Goal: Register for event/course

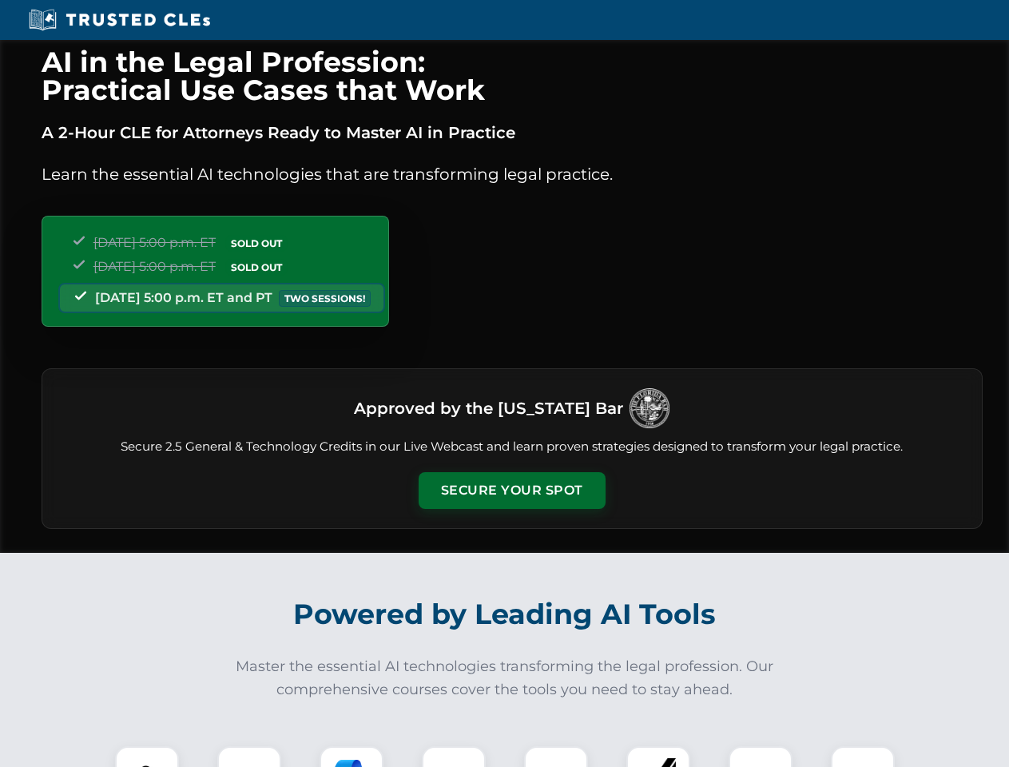
click at [511, 491] on button "Secure Your Spot" at bounding box center [512, 490] width 187 height 37
click at [147, 757] on img at bounding box center [147, 778] width 46 height 46
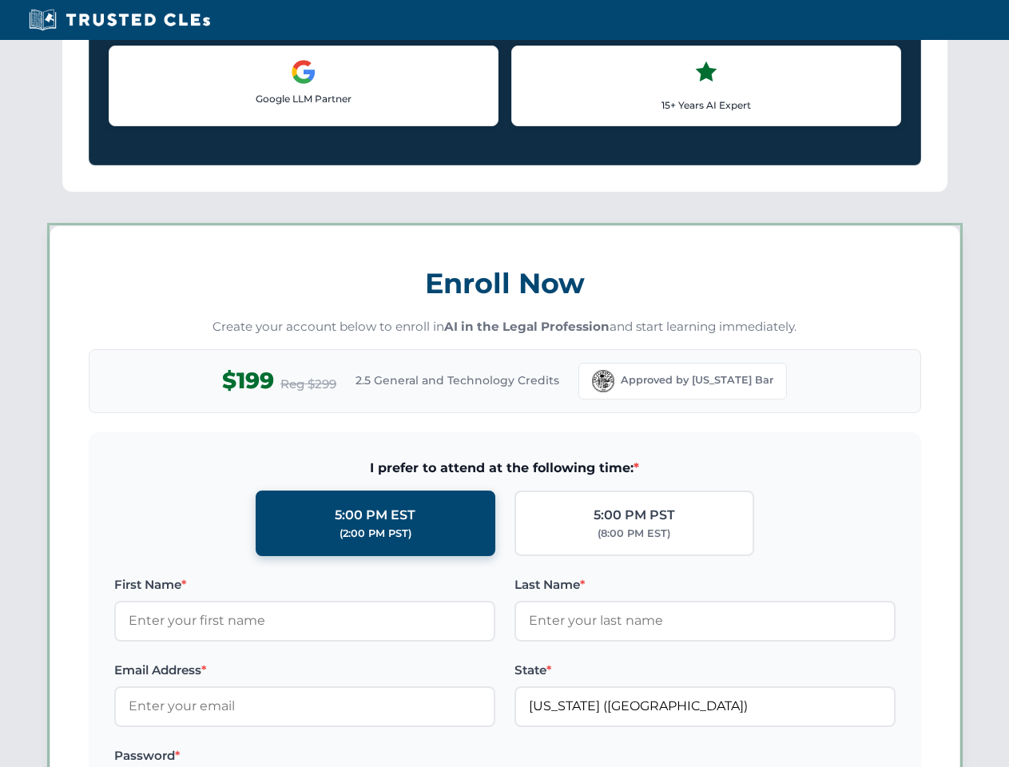
click at [352, 757] on label "Password *" at bounding box center [304, 755] width 381 height 19
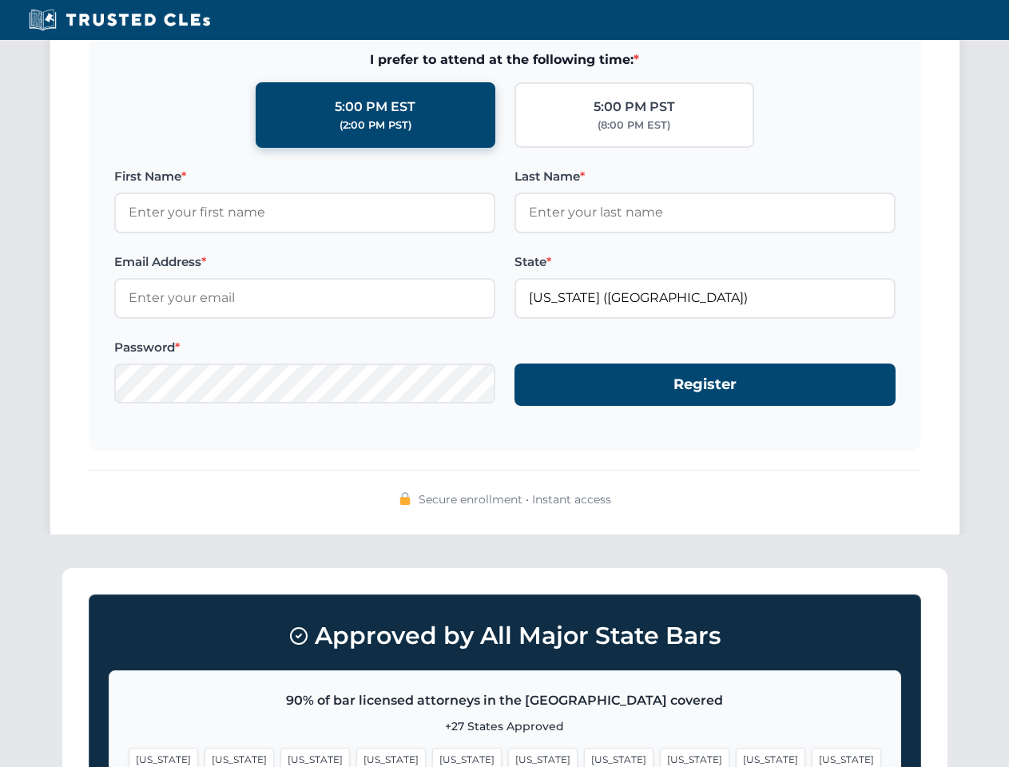
click at [584, 757] on span "[US_STATE]" at bounding box center [619, 759] width 70 height 23
click at [736, 757] on span "[US_STATE]" at bounding box center [771, 759] width 70 height 23
